Goal: Use online tool/utility: Utilize a website feature to perform a specific function

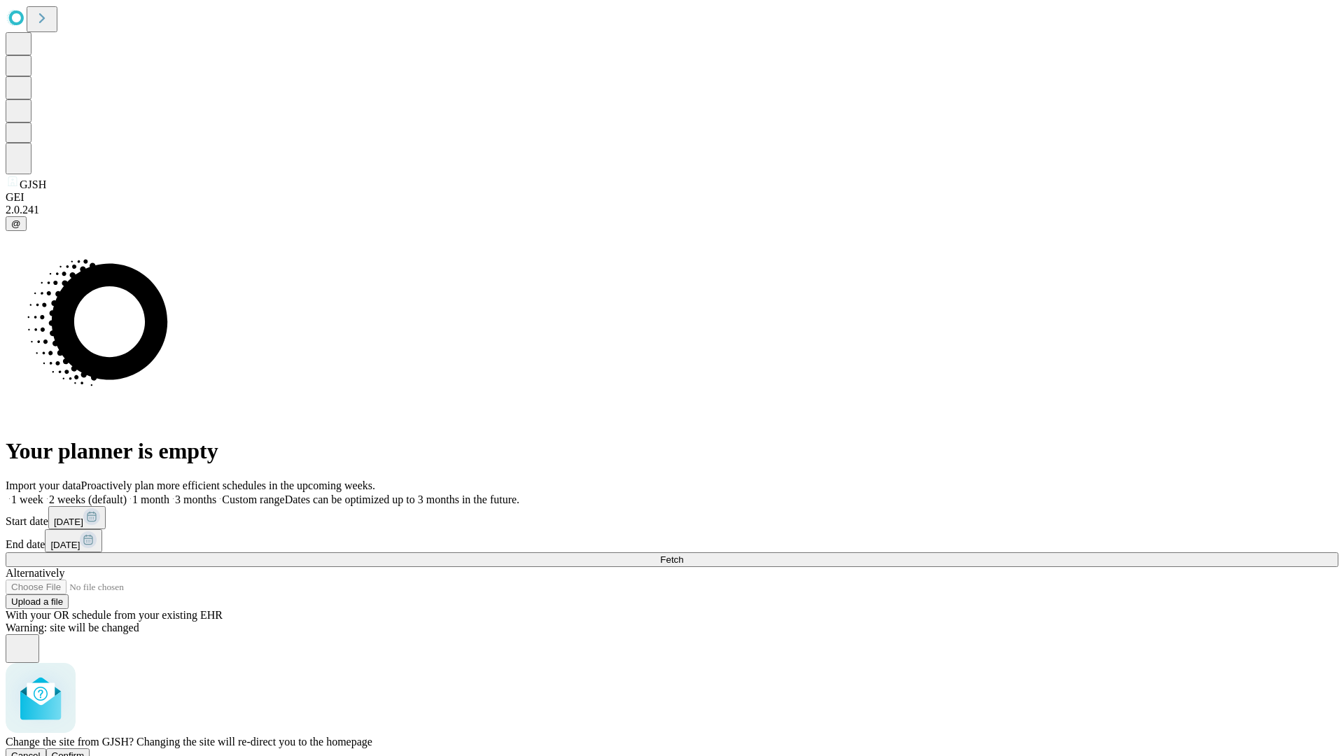
click at [85, 751] on span "Confirm" at bounding box center [68, 756] width 33 height 11
click at [43, 494] on label "1 week" at bounding box center [25, 500] width 38 height 12
click at [683, 555] on span "Fetch" at bounding box center [671, 560] width 23 height 11
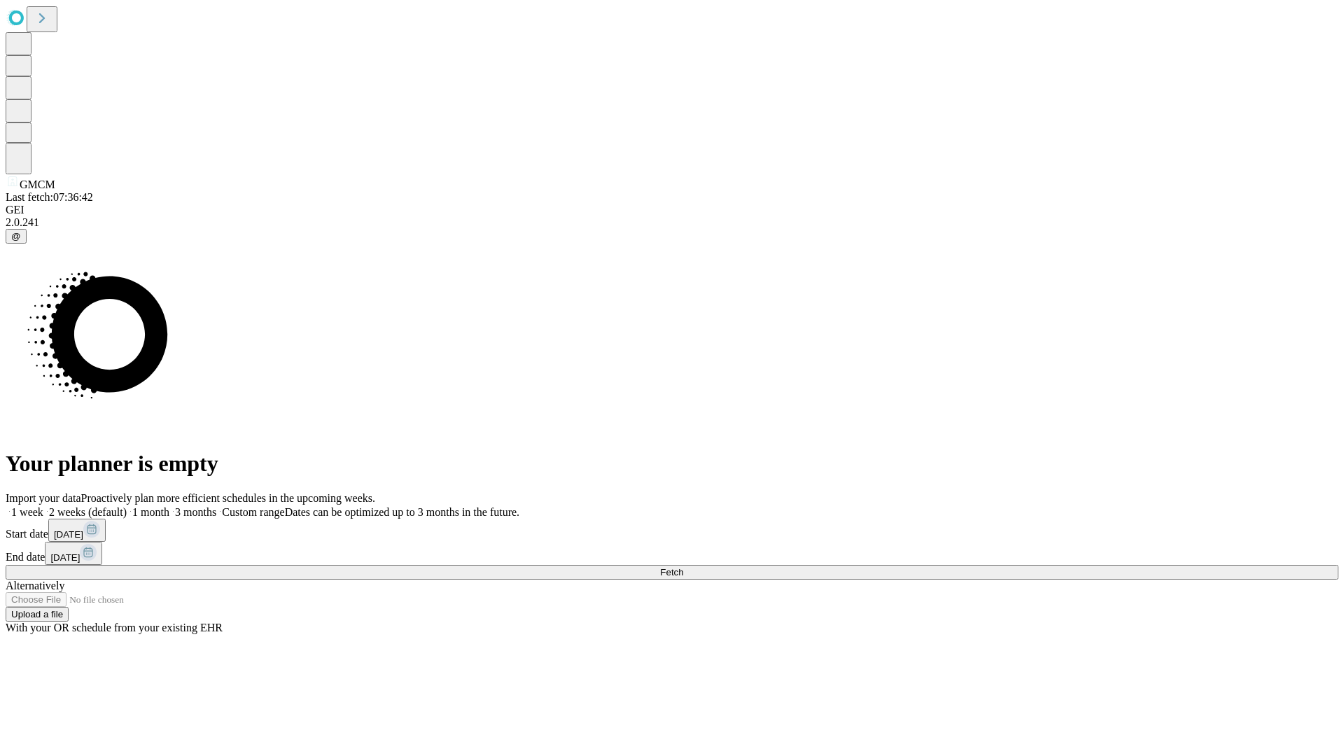
click at [43, 506] on label "1 week" at bounding box center [25, 512] width 38 height 12
click at [683, 567] on span "Fetch" at bounding box center [671, 572] width 23 height 11
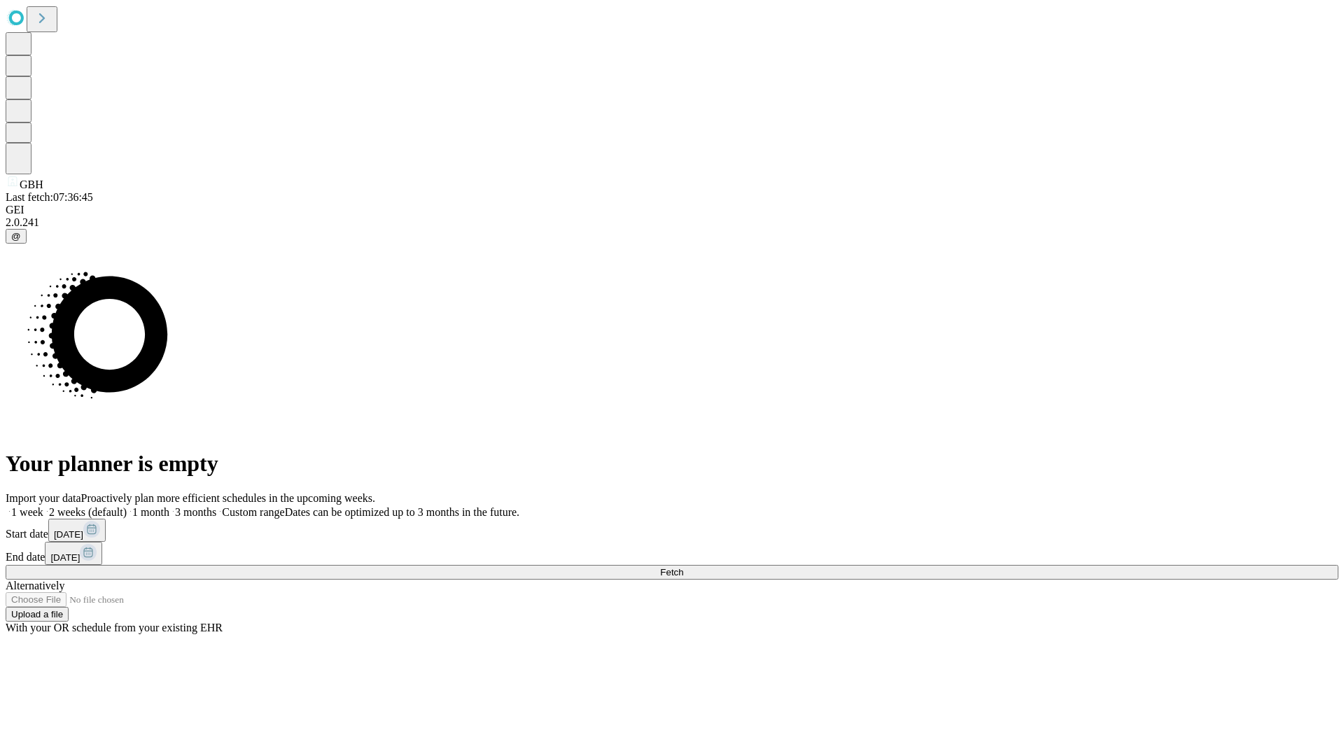
click at [43, 506] on label "1 week" at bounding box center [25, 512] width 38 height 12
click at [683, 567] on span "Fetch" at bounding box center [671, 572] width 23 height 11
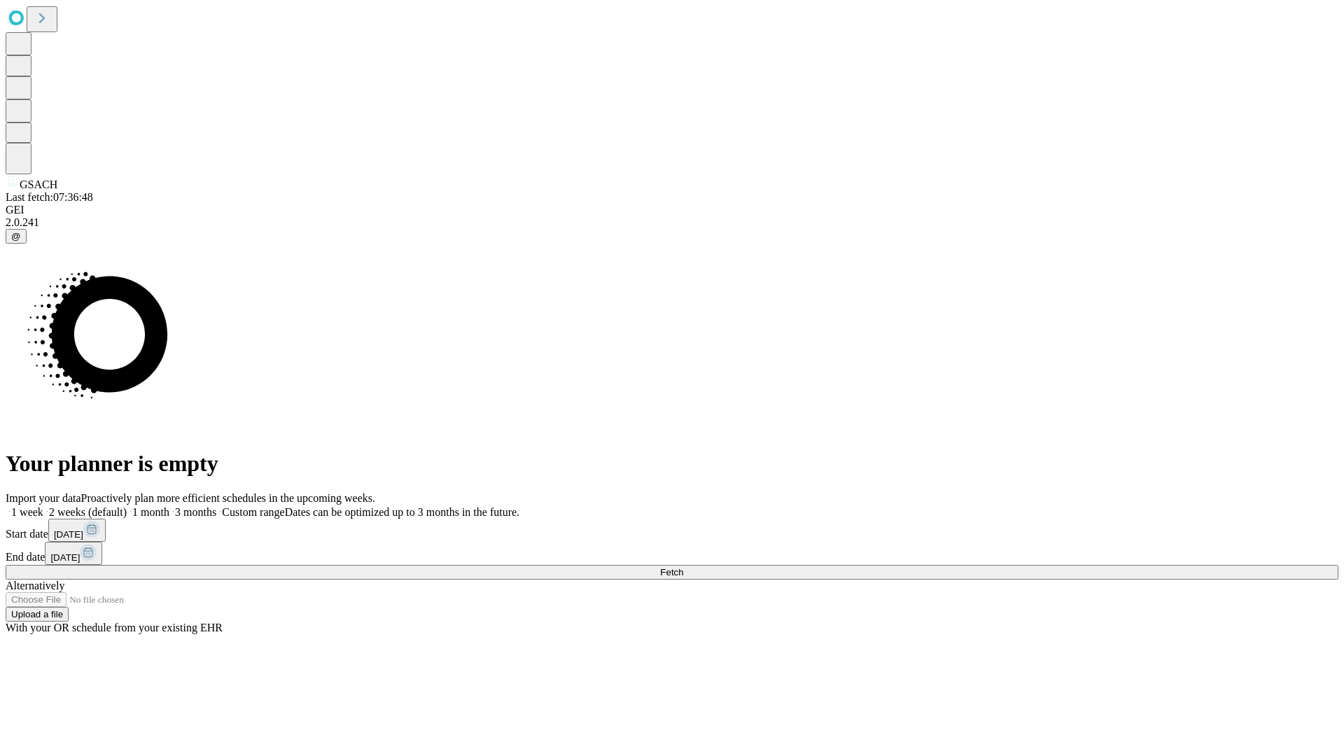
click at [43, 506] on label "1 week" at bounding box center [25, 512] width 38 height 12
click at [683, 567] on span "Fetch" at bounding box center [671, 572] width 23 height 11
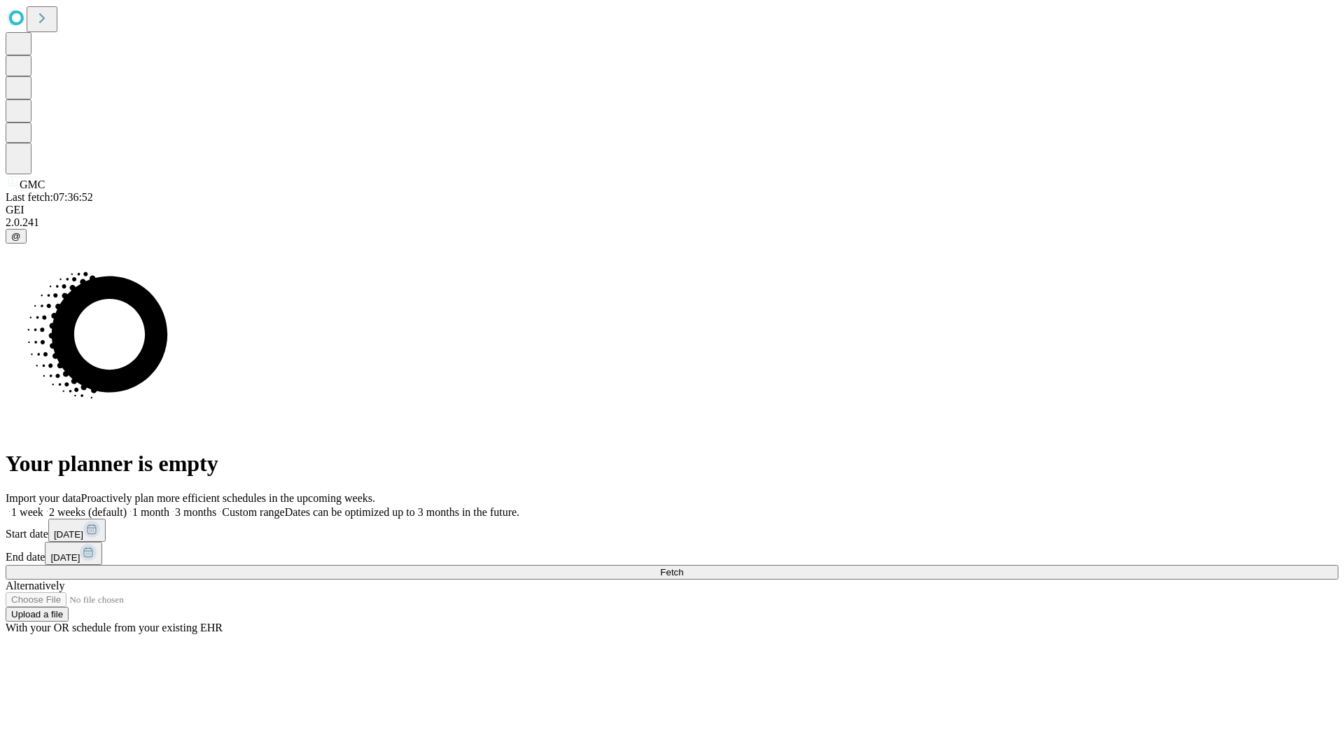
click at [43, 506] on label "1 week" at bounding box center [25, 512] width 38 height 12
click at [683, 567] on span "Fetch" at bounding box center [671, 572] width 23 height 11
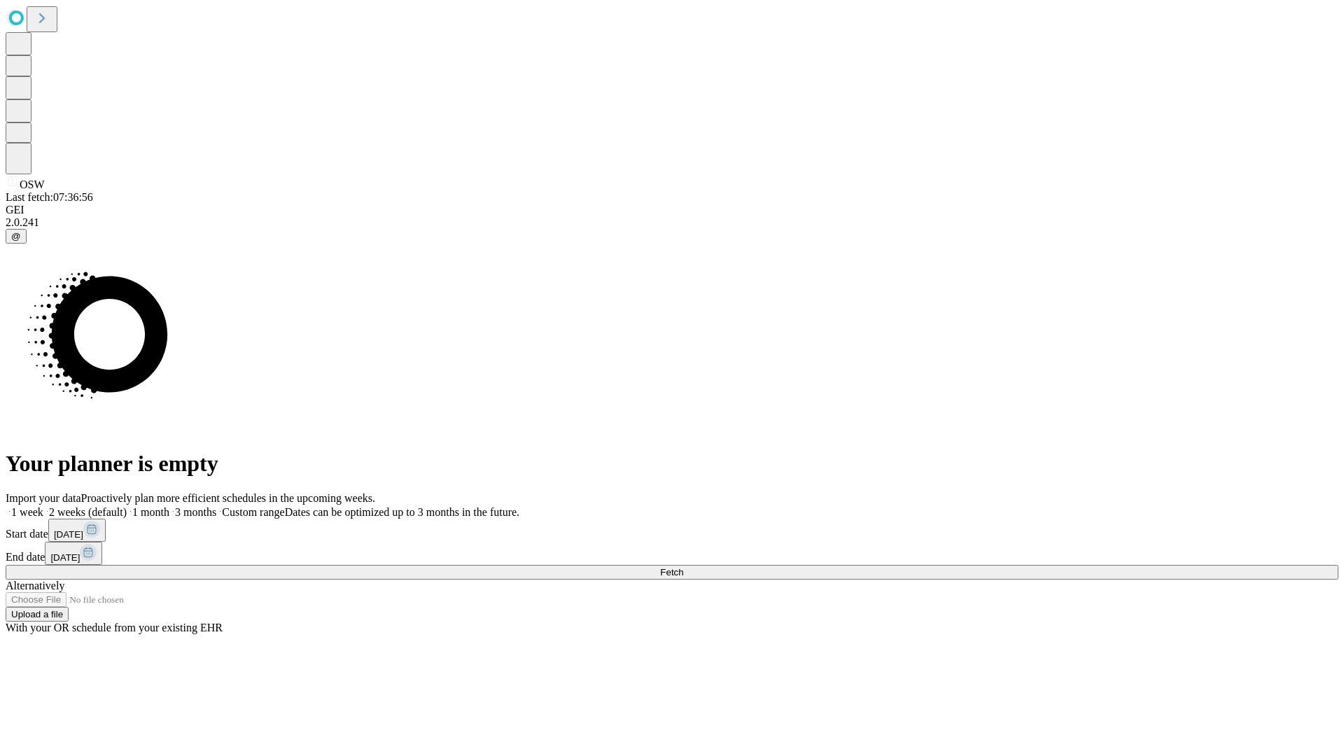
click at [683, 567] on span "Fetch" at bounding box center [671, 572] width 23 height 11
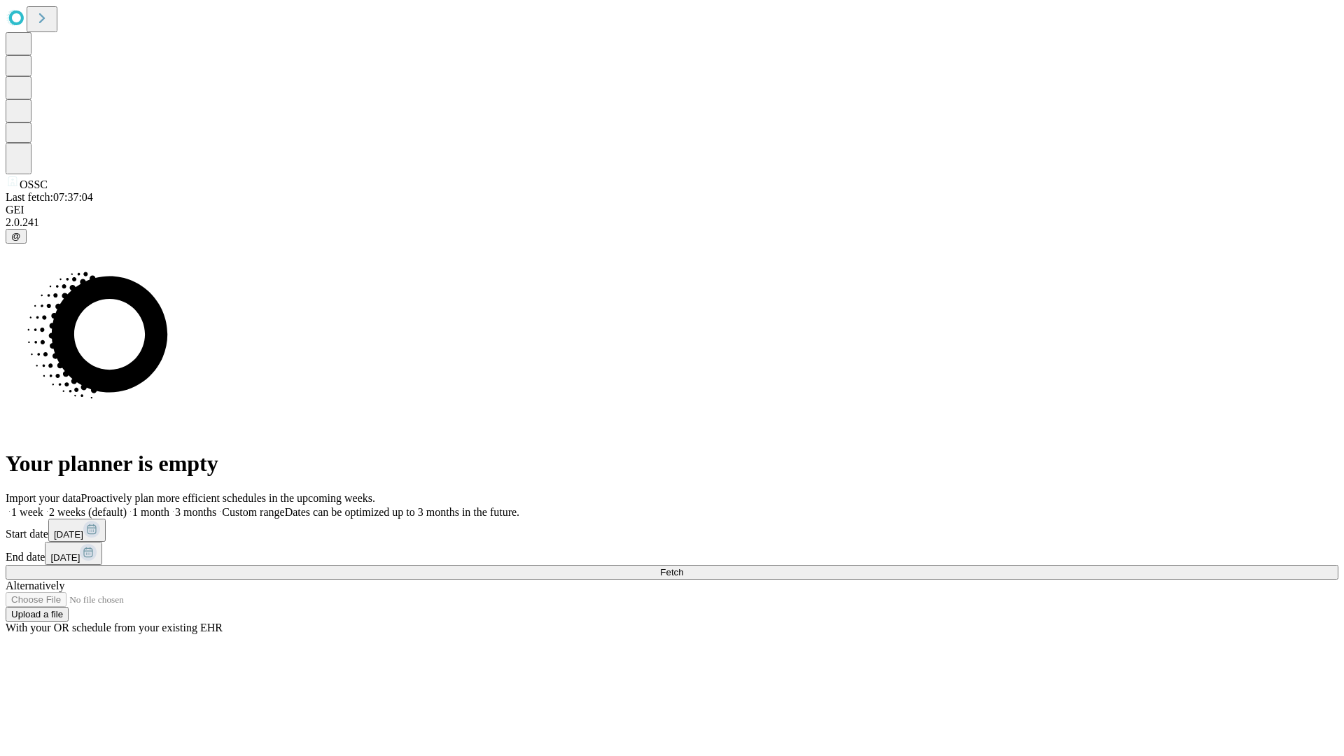
click at [43, 506] on label "1 week" at bounding box center [25, 512] width 38 height 12
click at [683, 567] on span "Fetch" at bounding box center [671, 572] width 23 height 11
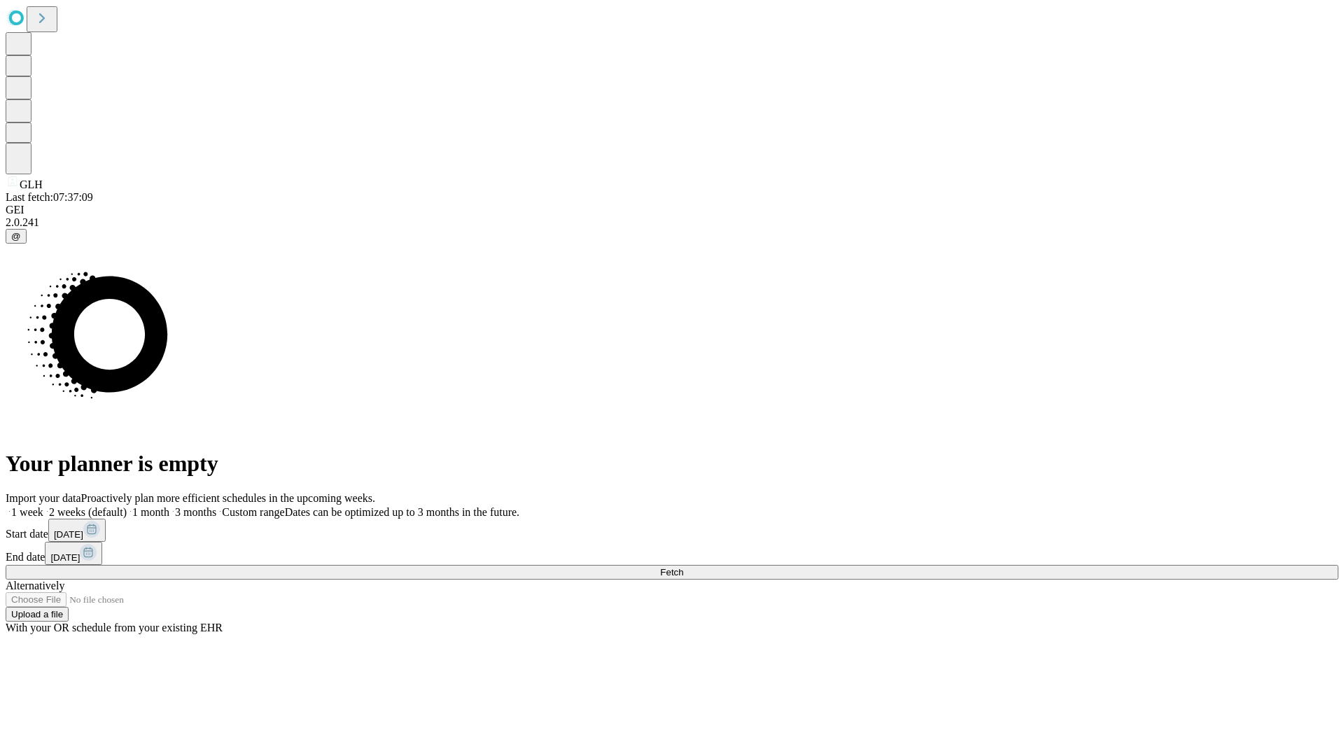
click at [43, 506] on label "1 week" at bounding box center [25, 512] width 38 height 12
click at [683, 567] on span "Fetch" at bounding box center [671, 572] width 23 height 11
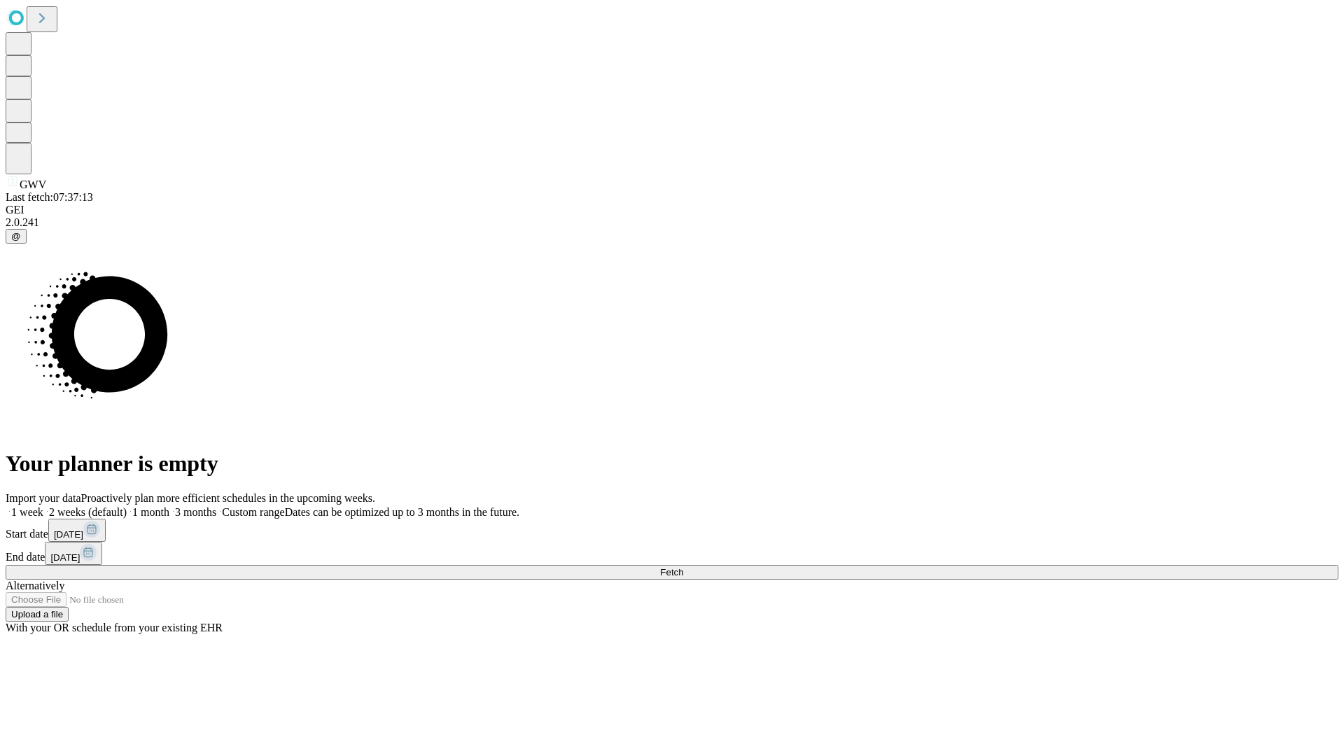
click at [43, 506] on label "1 week" at bounding box center [25, 512] width 38 height 12
click at [683, 567] on span "Fetch" at bounding box center [671, 572] width 23 height 11
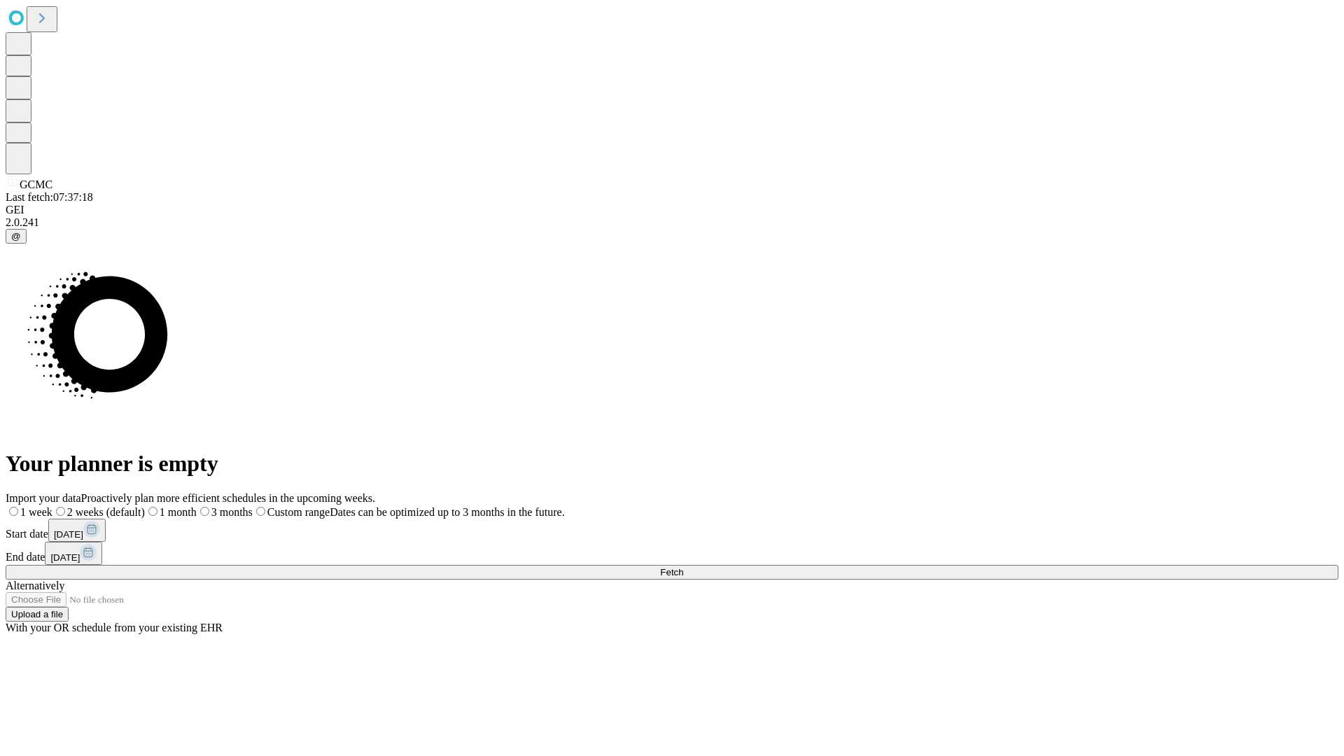
click at [53, 506] on label "1 week" at bounding box center [29, 512] width 47 height 12
click at [683, 567] on span "Fetch" at bounding box center [671, 572] width 23 height 11
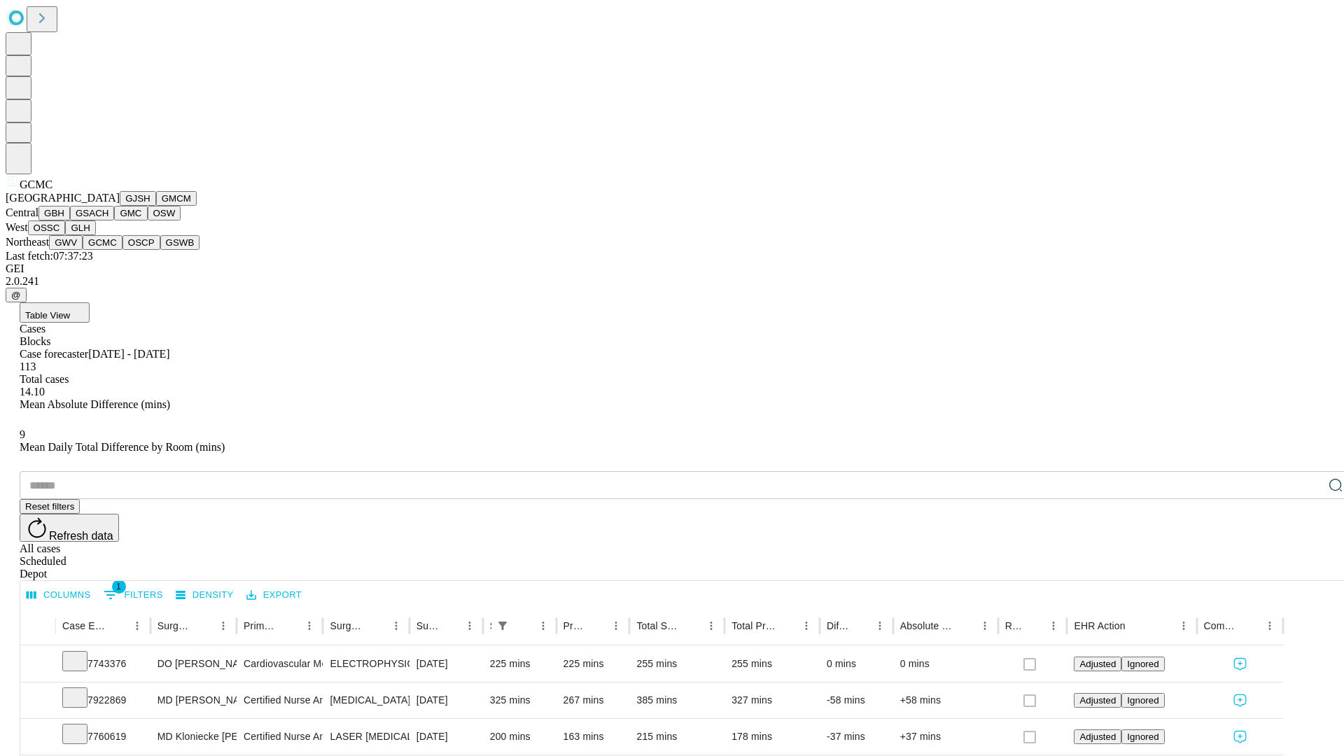
click at [123, 250] on button "OSCP" at bounding box center [142, 242] width 38 height 15
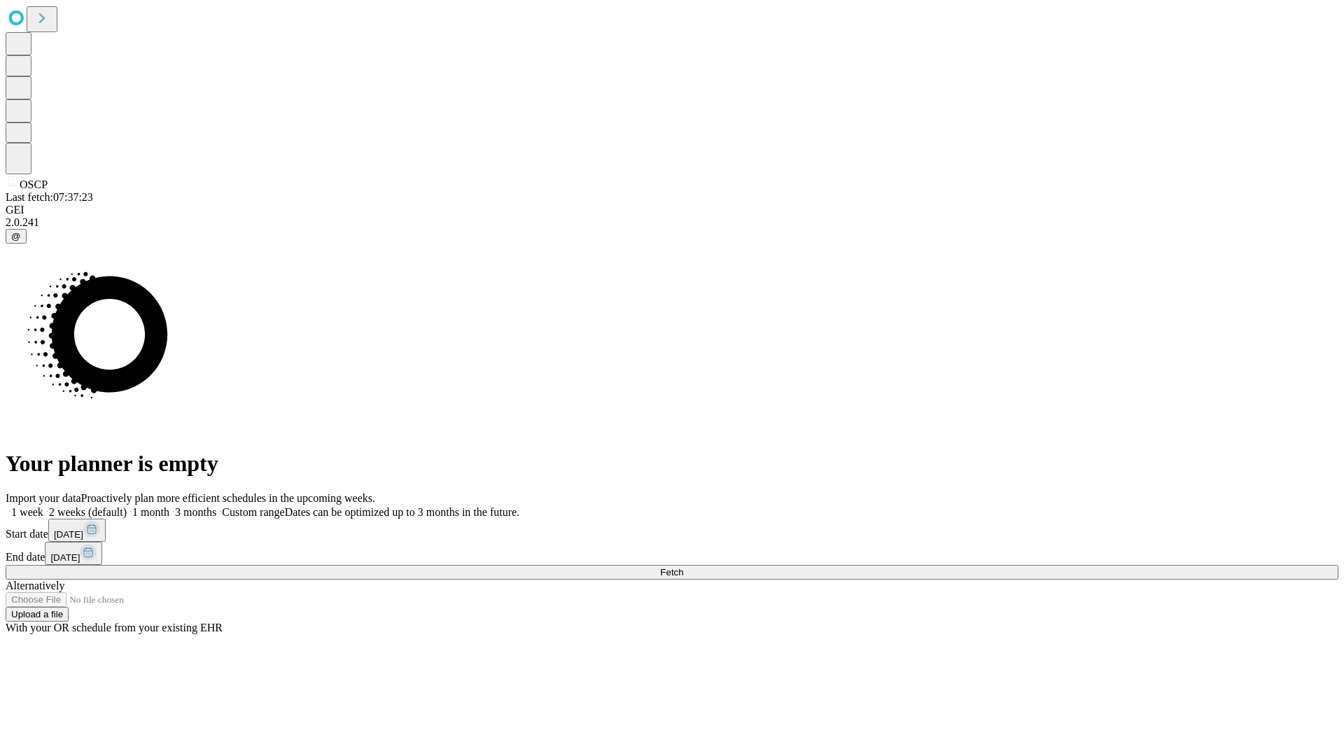
click at [43, 506] on label "1 week" at bounding box center [25, 512] width 38 height 12
click at [683, 567] on span "Fetch" at bounding box center [671, 572] width 23 height 11
